Goal: Obtain resource: Download file/media

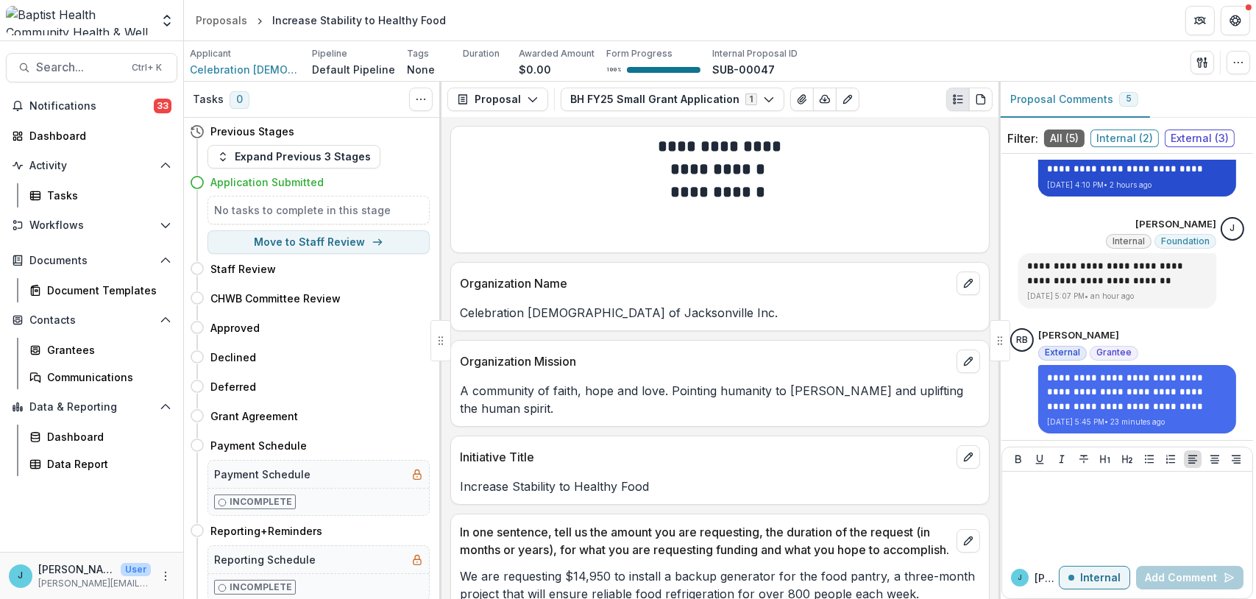
scroll to position [42, 0]
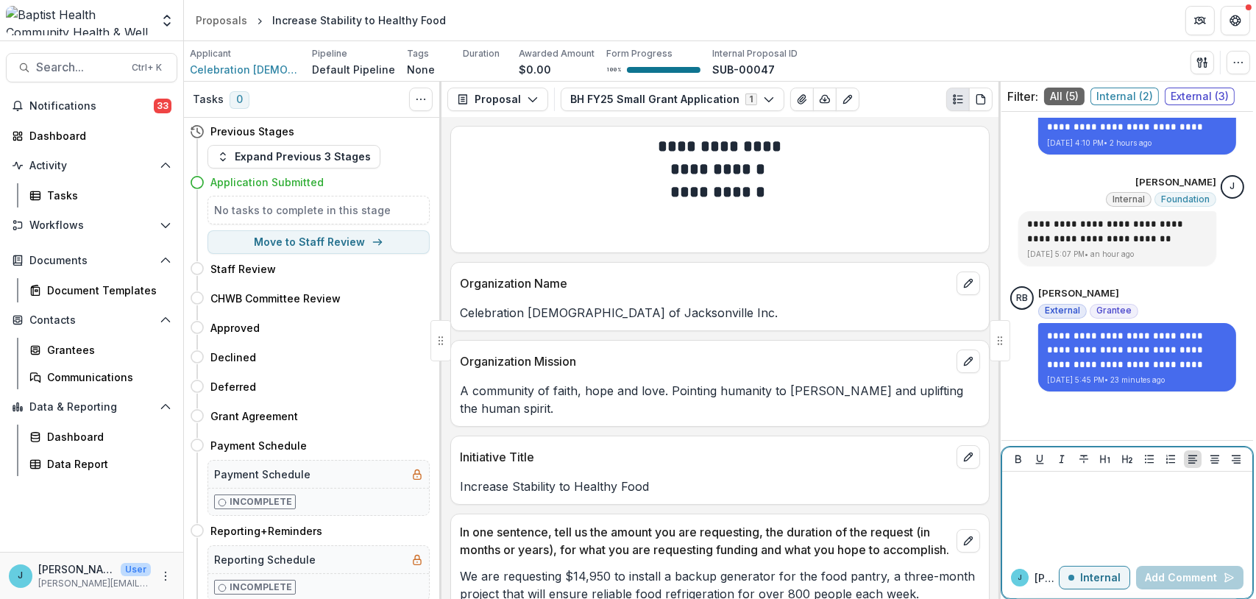
click at [1028, 486] on p at bounding box center [1127, 486] width 238 height 16
drag, startPoint x: 1149, startPoint y: 576, endPoint x: 799, endPoint y: 382, distance: 400.5
click at [1149, 575] on button "Add Comment" at bounding box center [1189, 578] width 107 height 24
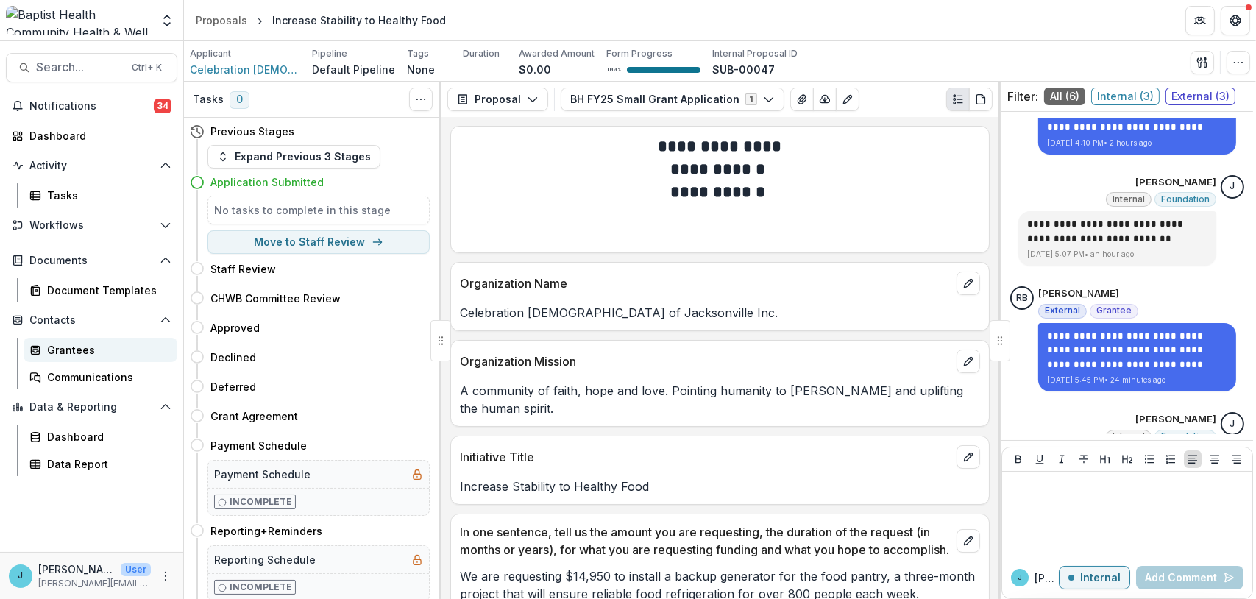
click at [69, 350] on div "Grantees" at bounding box center [106, 349] width 118 height 15
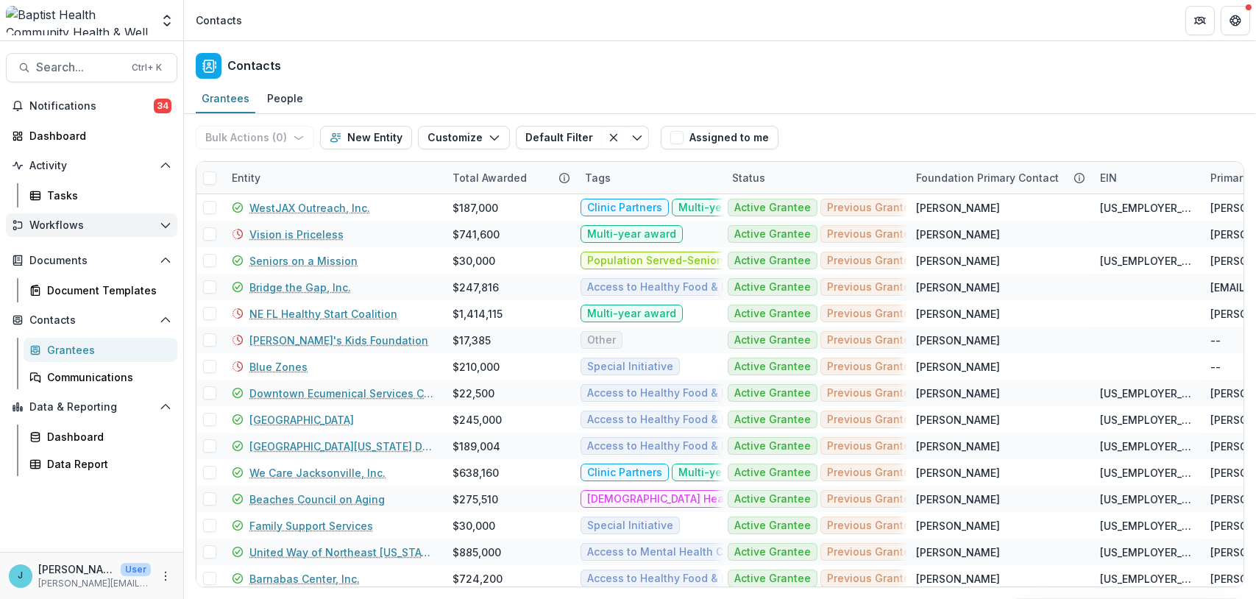
click at [60, 227] on span "Workflows" at bounding box center [91, 225] width 124 height 13
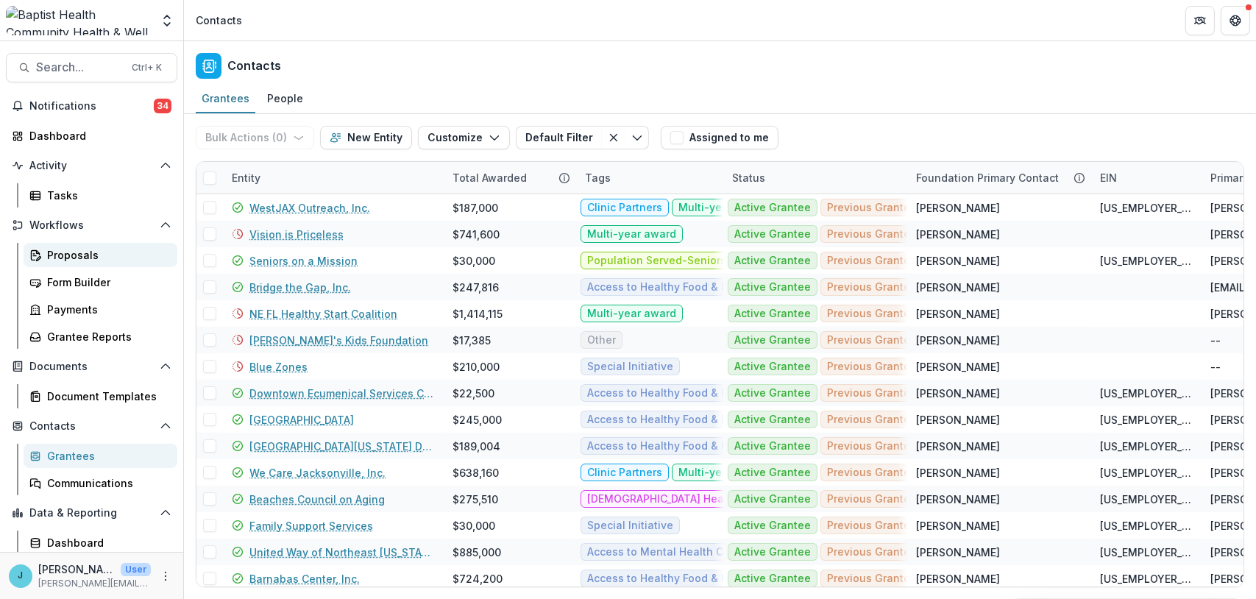
click at [69, 258] on div "Proposals" at bounding box center [106, 254] width 118 height 15
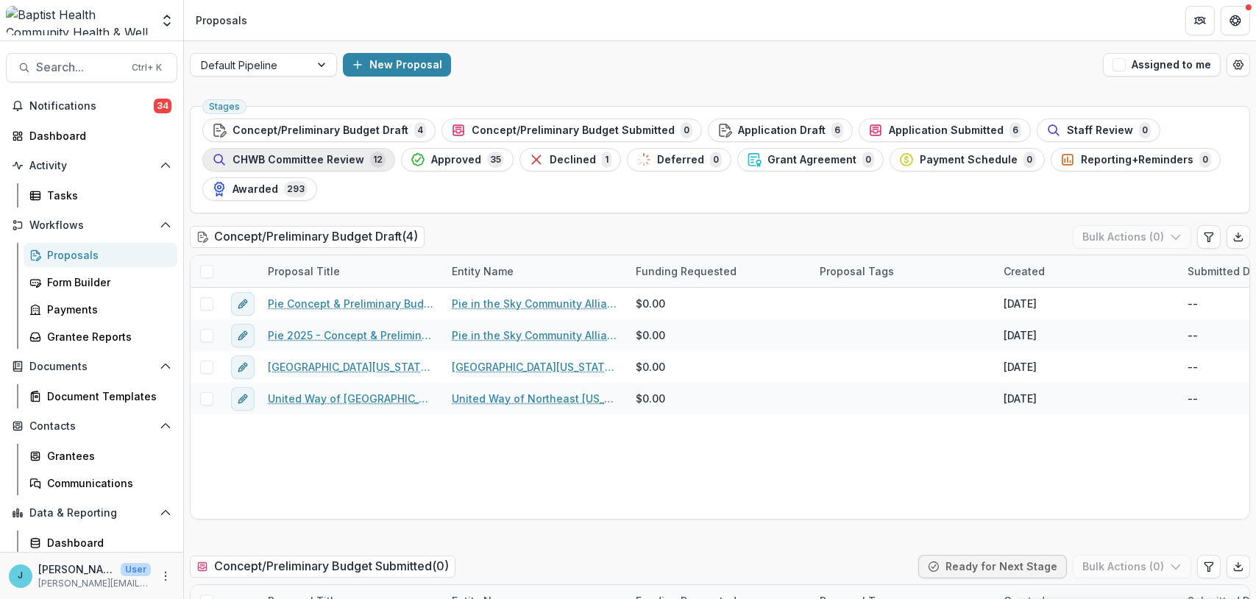
click at [334, 160] on span "CHWB Committee Review" at bounding box center [299, 160] width 132 height 13
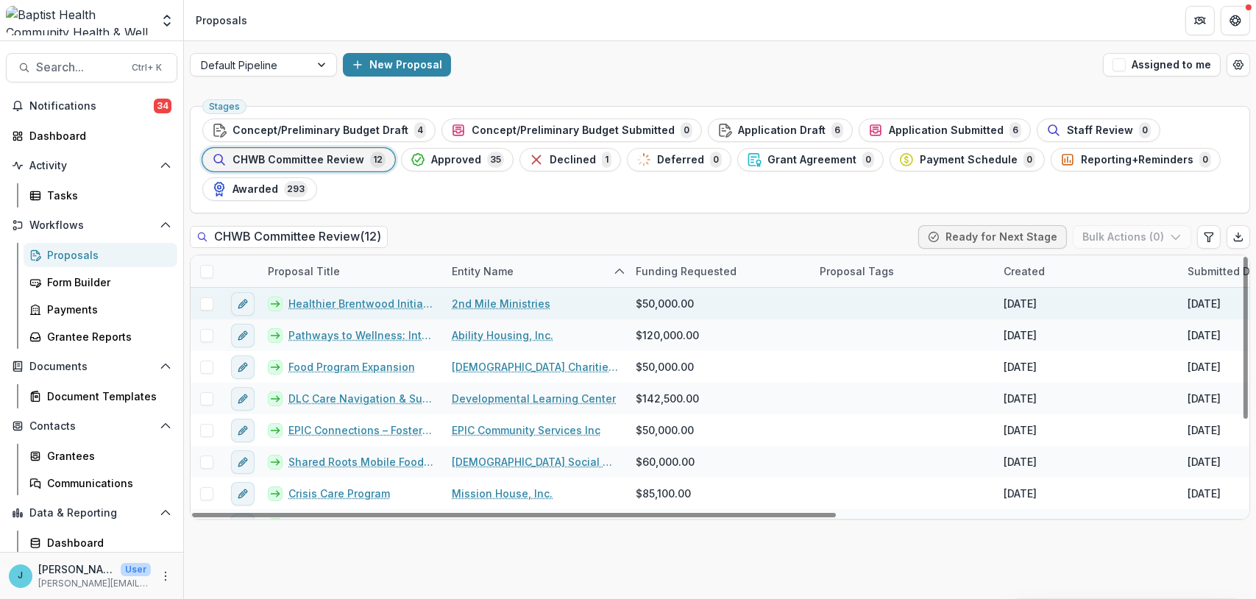
click at [366, 299] on link "Healthier Brentwood Initiatives" at bounding box center [361, 303] width 146 height 15
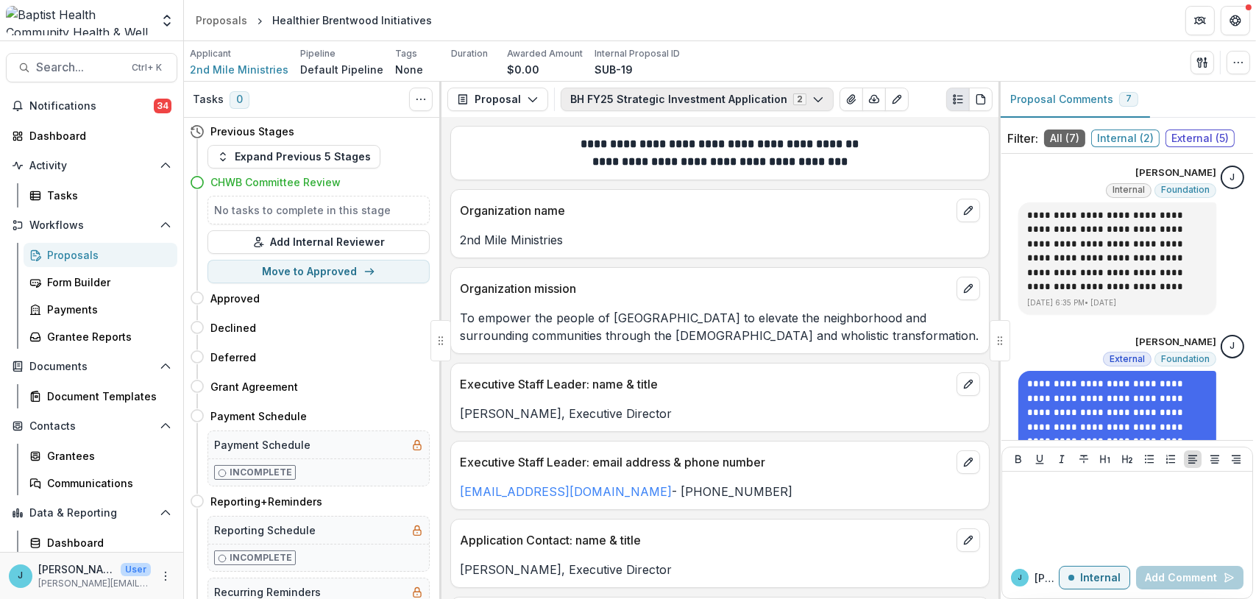
click at [812, 97] on icon "button" at bounding box center [818, 99] width 12 height 12
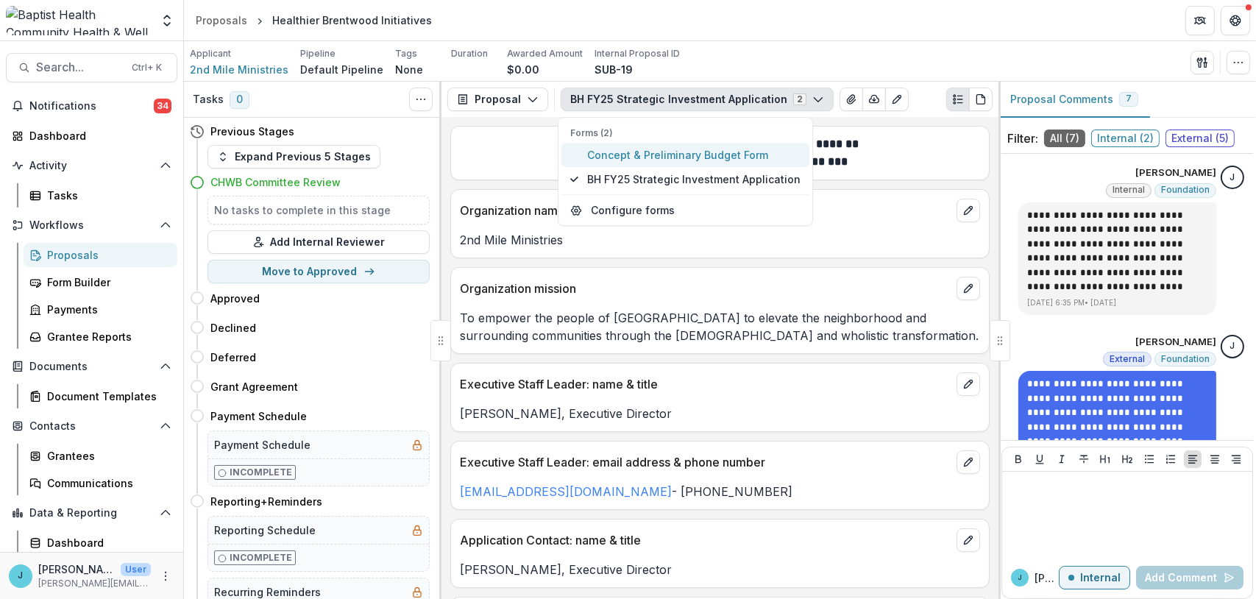
click at [751, 156] on span "Concept & Preliminary Budget Form" at bounding box center [693, 154] width 213 height 15
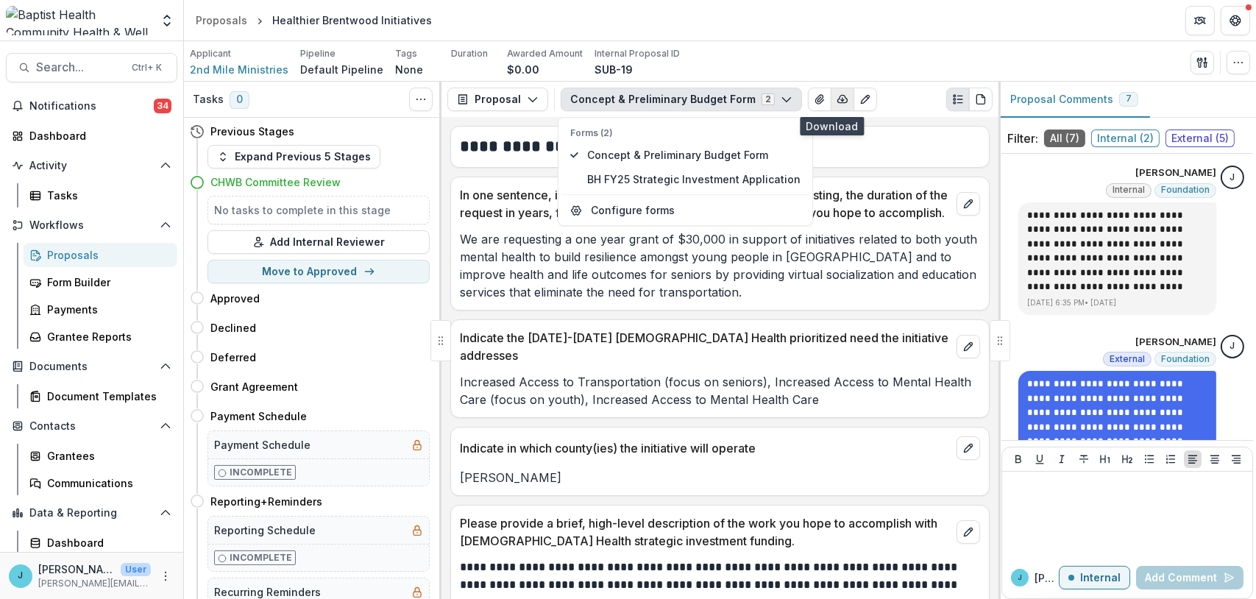
click at [837, 97] on icon "button" at bounding box center [843, 99] width 12 height 12
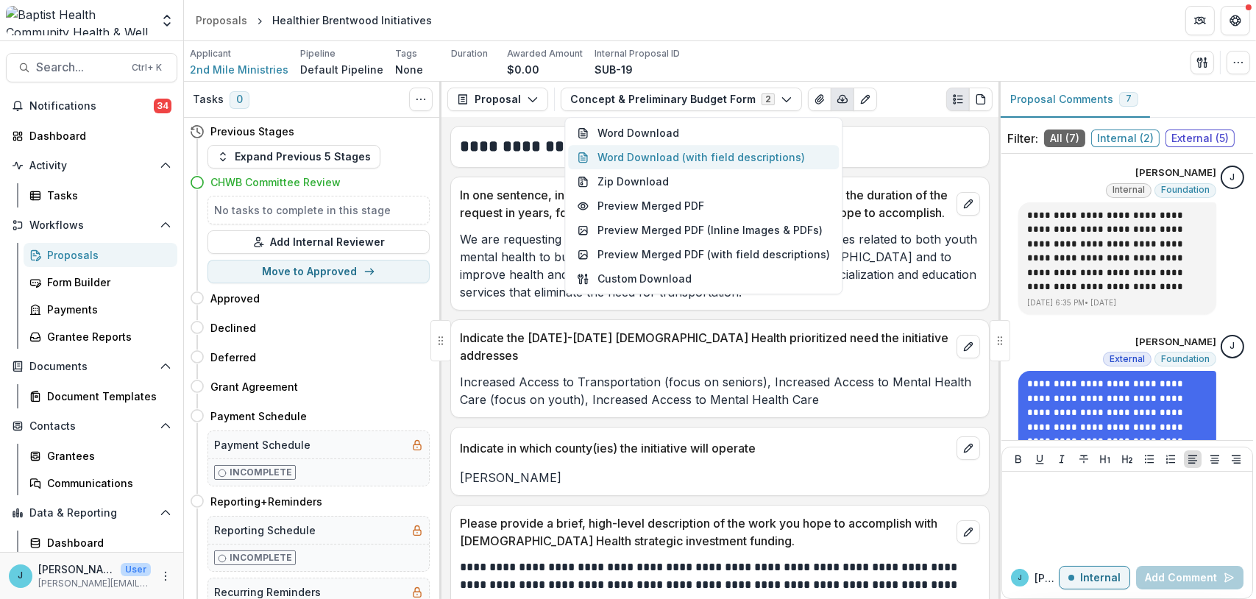
click at [657, 153] on button "Word Download (with field descriptions)" at bounding box center [703, 157] width 271 height 24
